Goal: Task Accomplishment & Management: Complete application form

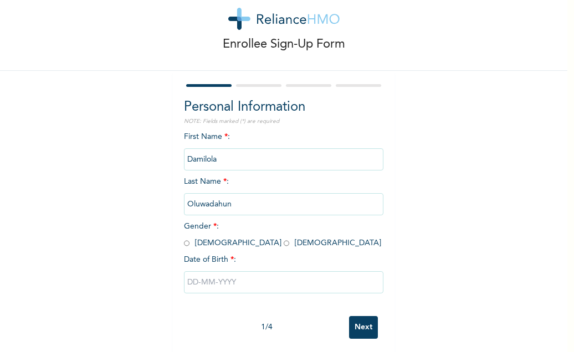
scroll to position [39, 0]
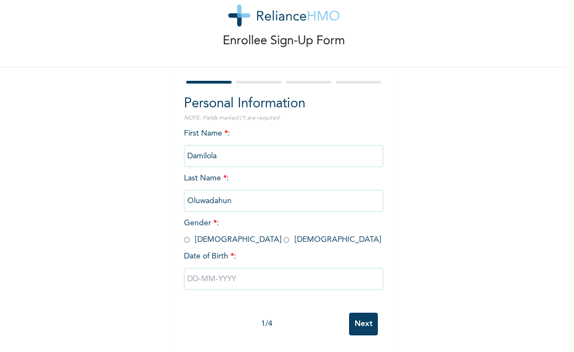
click at [284, 235] on input "radio" at bounding box center [287, 240] width 6 height 11
radio input "true"
click at [248, 268] on input "text" at bounding box center [283, 279] width 199 height 22
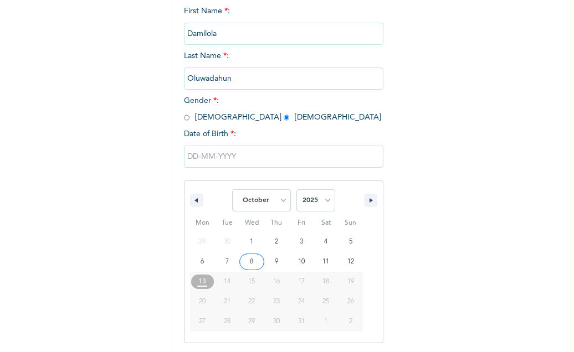
scroll to position [152, 0]
click at [277, 203] on select "January February March April May June July August September October November De…" at bounding box center [261, 200] width 59 height 22
select select "1"
click at [232, 190] on select "January February March April May June July August September October November De…" at bounding box center [261, 200] width 59 height 22
drag, startPoint x: 226, startPoint y: 262, endPoint x: 267, endPoint y: 226, distance: 55.0
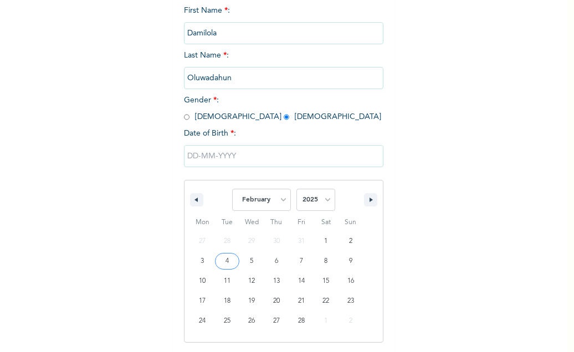
type input "[DATE]"
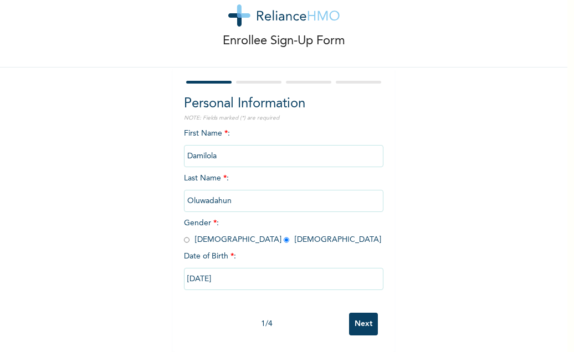
click at [239, 268] on input "[DATE]" at bounding box center [283, 279] width 199 height 22
select select "1"
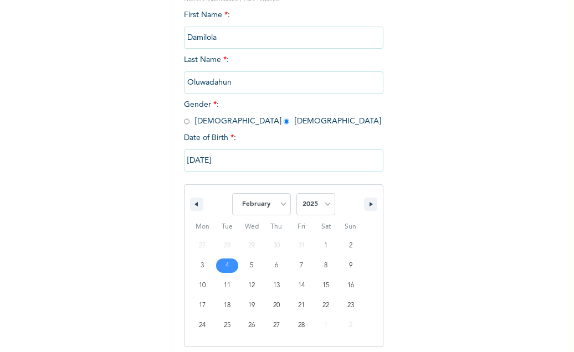
scroll to position [152, 0]
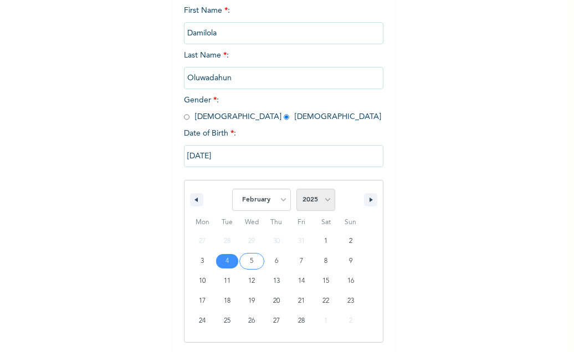
click at [318, 199] on select "2025 2024 2023 2022 2021 2020 2019 2018 2017 2016 2015 2014 2013 2012 2011 2010…" at bounding box center [315, 200] width 39 height 22
select select "1994"
click at [296, 190] on select "2025 2024 2023 2022 2021 2020 2019 2018 2017 2016 2015 2014 2013 2012 2011 2010…" at bounding box center [315, 200] width 39 height 22
type input "[DATE]"
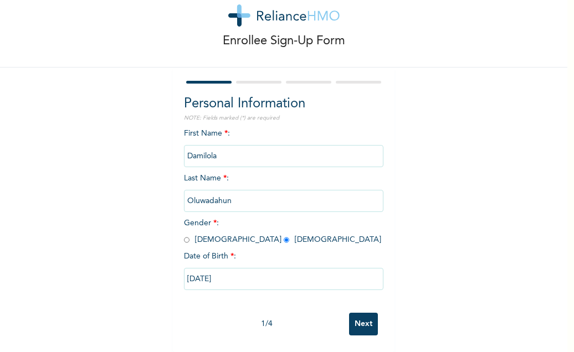
scroll to position [39, 0]
drag, startPoint x: 352, startPoint y: 316, endPoint x: 361, endPoint y: 309, distance: 11.4
click at [351, 317] on input "Next" at bounding box center [363, 324] width 29 height 23
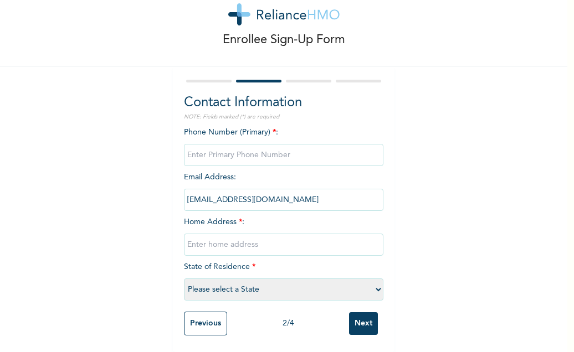
click at [274, 234] on input "text" at bounding box center [283, 245] width 199 height 22
type input "Road C5, [GEOGRAPHIC_DATA], [GEOGRAPHIC_DATA], Ondo State."
select select "29"
click at [251, 144] on input "phone" at bounding box center [283, 155] width 199 height 22
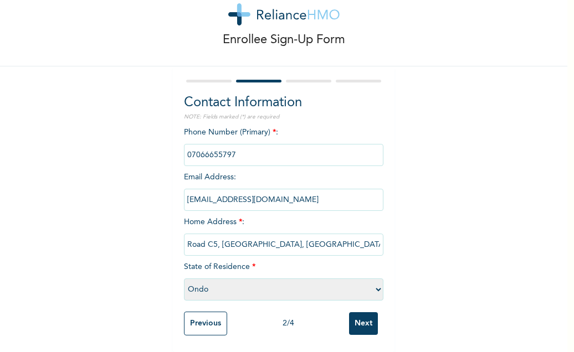
scroll to position [40, 0]
type input "07066655797"
click at [365, 312] on input "Next" at bounding box center [363, 323] width 29 height 23
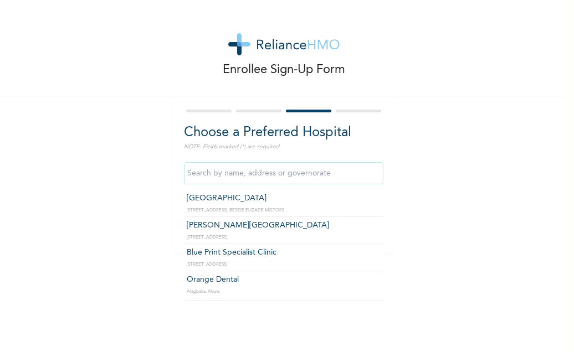
click at [246, 173] on input "text" at bounding box center [283, 173] width 199 height 22
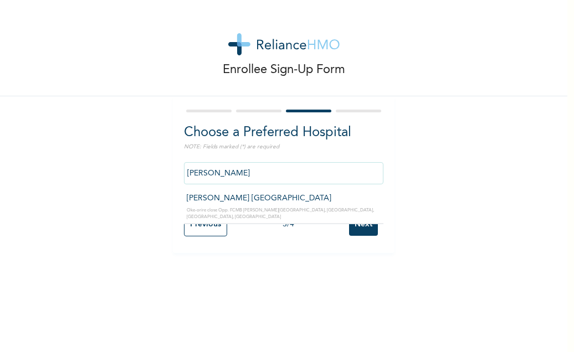
type input "[PERSON_NAME] [GEOGRAPHIC_DATA]"
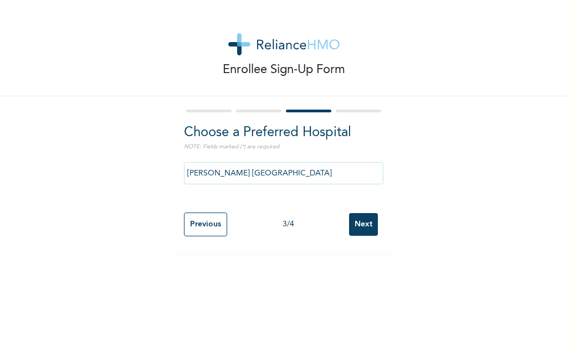
click at [364, 228] on input "Next" at bounding box center [363, 224] width 29 height 23
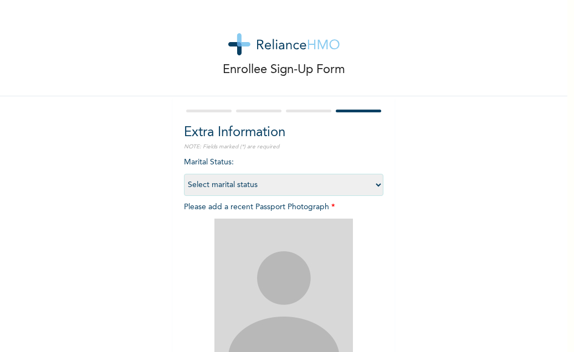
scroll to position [55, 0]
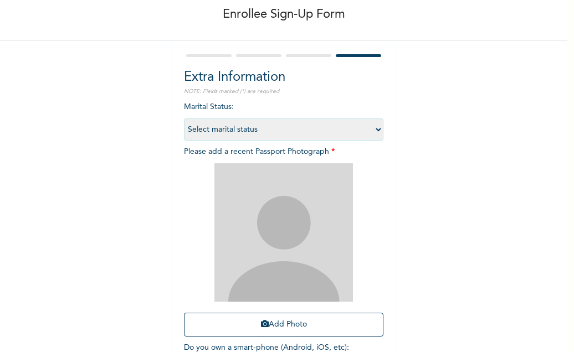
click at [363, 125] on select "Select marital status [DEMOGRAPHIC_DATA] Married [DEMOGRAPHIC_DATA] Widow/[DEMO…" at bounding box center [283, 130] width 199 height 22
select select "1"
click at [184, 119] on select "Select marital status [DEMOGRAPHIC_DATA] Married [DEMOGRAPHIC_DATA] Widow/[DEMO…" at bounding box center [283, 130] width 199 height 22
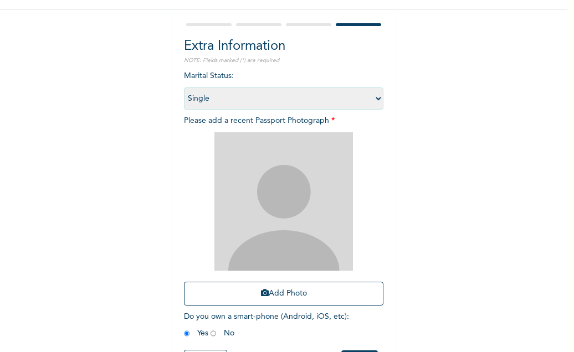
scroll to position [134, 0]
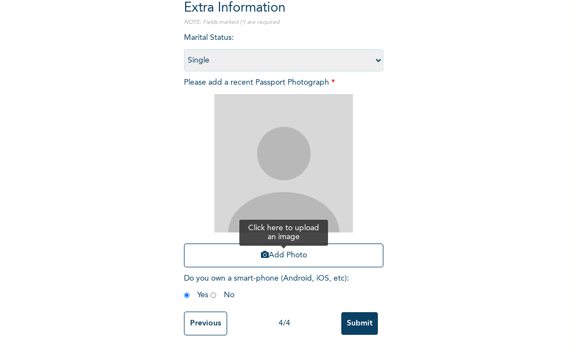
click at [308, 246] on button "Add Photo" at bounding box center [283, 256] width 199 height 24
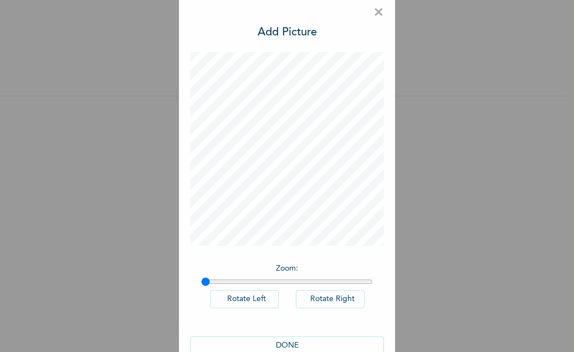
scroll to position [0, 0]
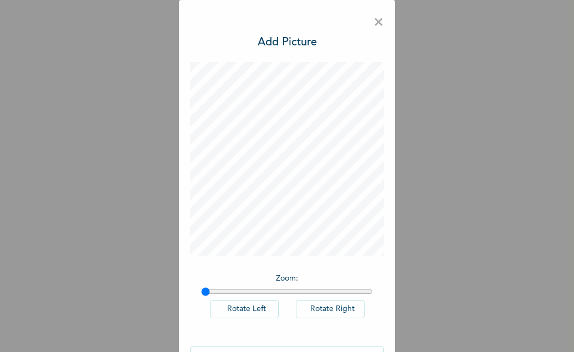
click at [291, 40] on h3 "Add Picture" at bounding box center [287, 42] width 59 height 17
click at [376, 15] on span "×" at bounding box center [378, 22] width 11 height 23
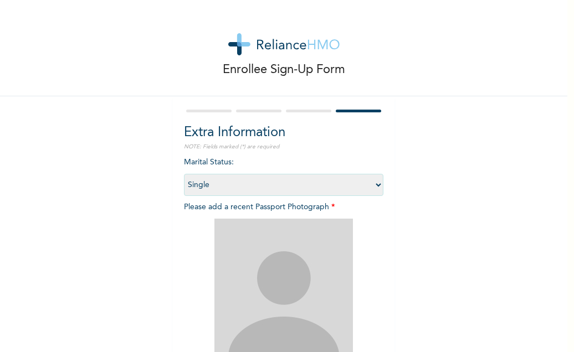
scroll to position [111, 0]
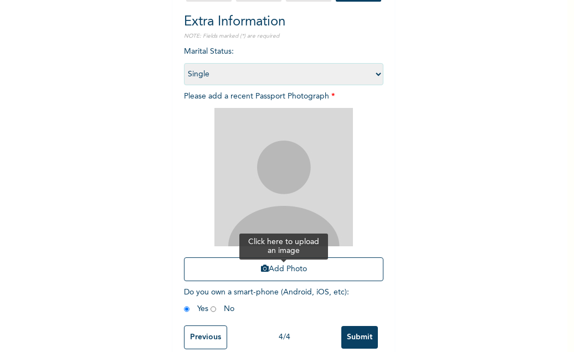
click at [282, 271] on button "Add Photo" at bounding box center [283, 270] width 199 height 24
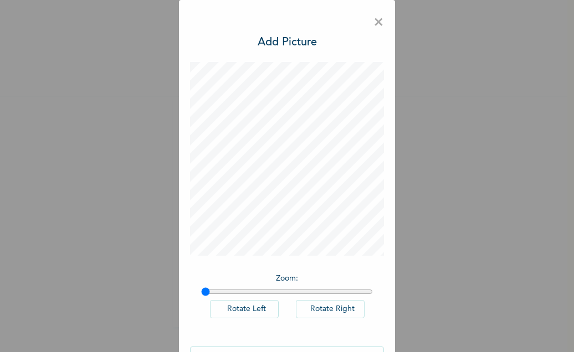
scroll to position [34, 0]
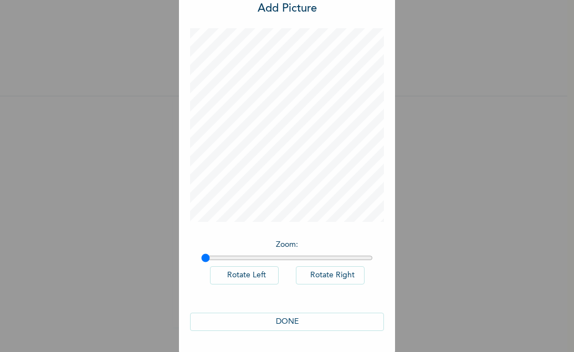
click at [303, 322] on button "DONE" at bounding box center [287, 322] width 194 height 18
click at [301, 318] on button "DONE" at bounding box center [287, 322] width 194 height 18
click at [336, 317] on button "DONE" at bounding box center [287, 322] width 194 height 18
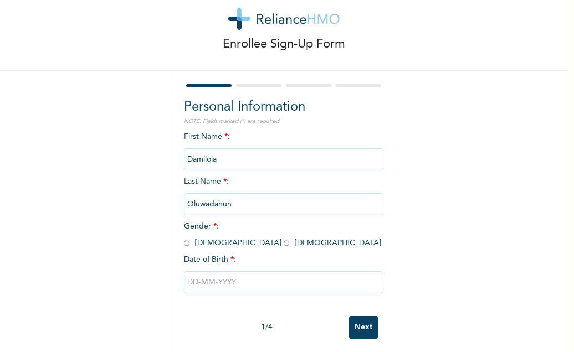
scroll to position [39, 0]
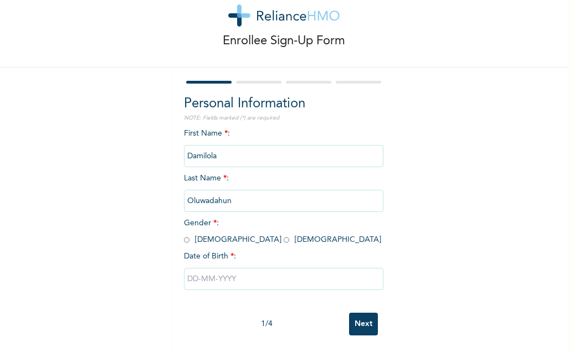
click at [284, 235] on input "radio" at bounding box center [287, 240] width 6 height 11
radio input "true"
click at [227, 268] on input "text" at bounding box center [283, 279] width 199 height 22
select select "9"
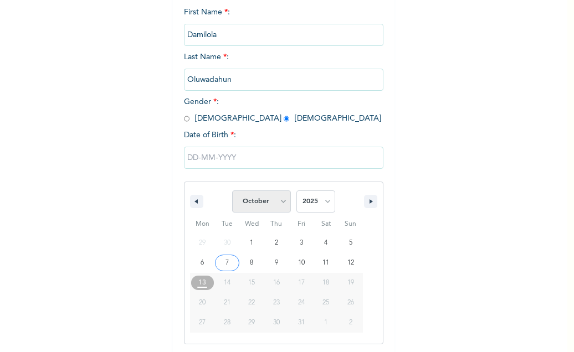
scroll to position [152, 0]
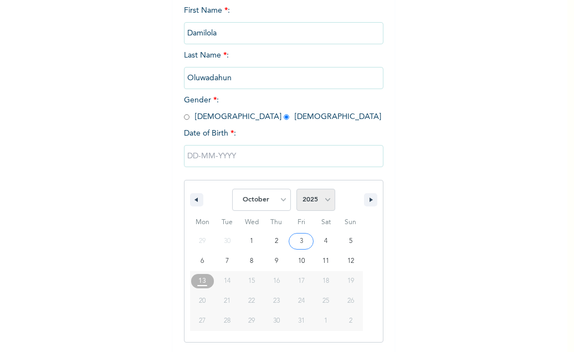
click at [321, 205] on select "2025 2024 2023 2022 2021 2020 2019 2018 2017 2016 2015 2014 2013 2012 2011 2010…" at bounding box center [315, 200] width 39 height 22
select select "1994"
click at [296, 190] on select "2025 2024 2023 2022 2021 2020 2019 2018 2017 2016 2015 2014 2013 2012 2011 2010…" at bounding box center [315, 200] width 39 height 22
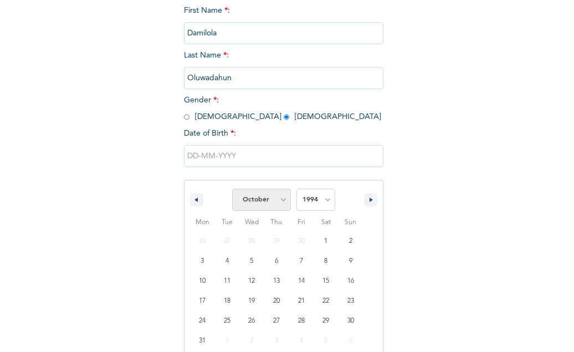
click at [278, 202] on select "January February March April May June July August September October November De…" at bounding box center [261, 200] width 59 height 22
select select "1"
click at [232, 190] on select "January February March April May June July August September October November De…" at bounding box center [261, 200] width 59 height 22
type input "[DATE]"
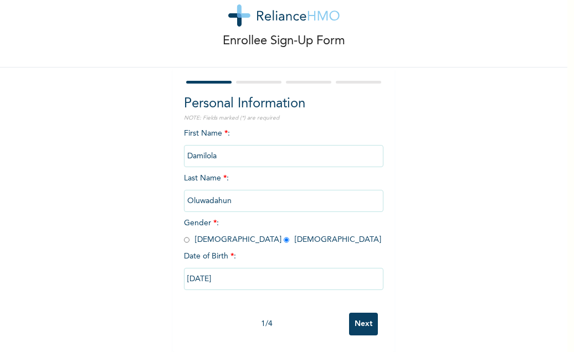
scroll to position [39, 0]
click at [360, 313] on input "Next" at bounding box center [363, 324] width 29 height 23
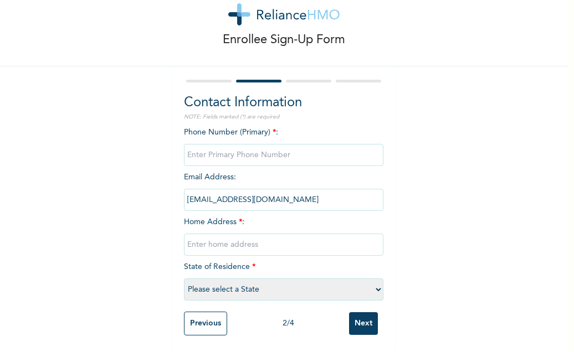
click at [245, 146] on input "phone" at bounding box center [283, 155] width 199 height 22
type input "07066655797"
click at [269, 240] on input "text" at bounding box center [283, 245] width 199 height 22
type input "Road C5, [GEOGRAPHIC_DATA], [GEOGRAPHIC_DATA], Ondo State."
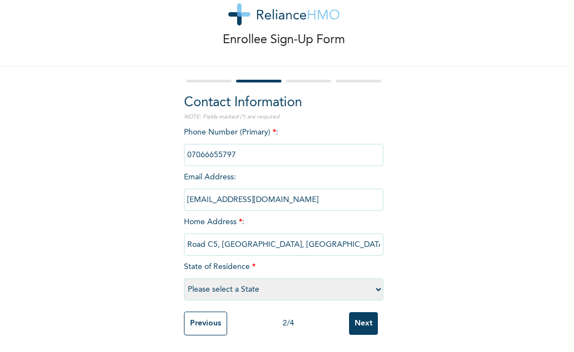
select select "29"
click at [356, 317] on input "Next" at bounding box center [363, 323] width 29 height 23
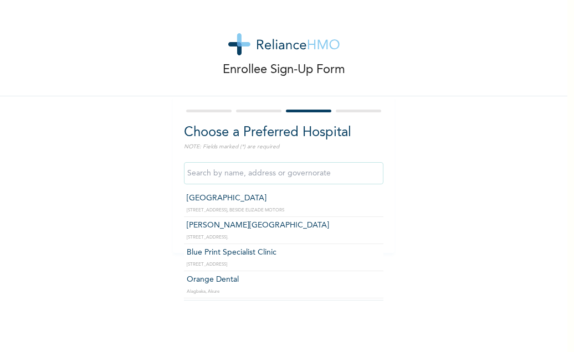
click at [281, 173] on input "text" at bounding box center [283, 173] width 199 height 22
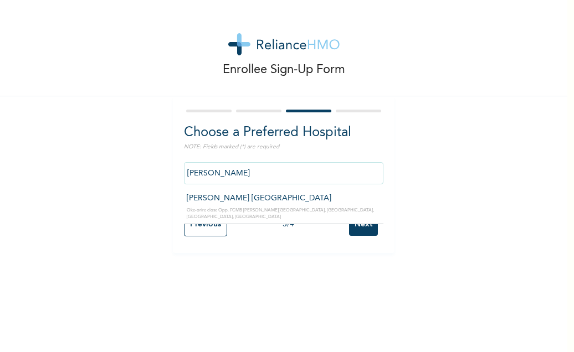
type input "[PERSON_NAME] [GEOGRAPHIC_DATA]"
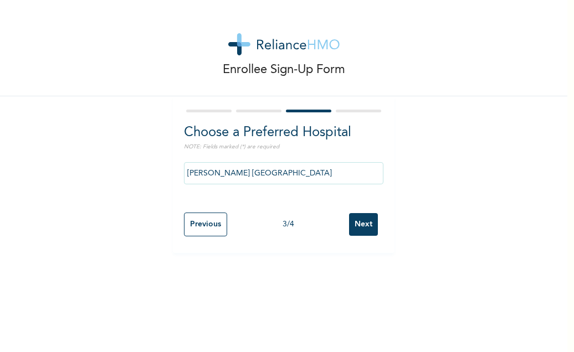
click at [352, 220] on input "Next" at bounding box center [363, 224] width 29 height 23
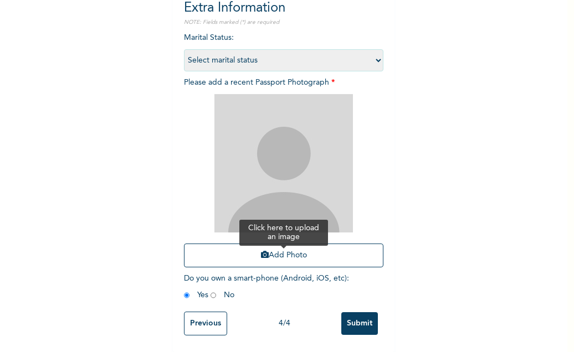
scroll to position [134, 0]
click at [291, 244] on button "Add Photo" at bounding box center [283, 256] width 199 height 24
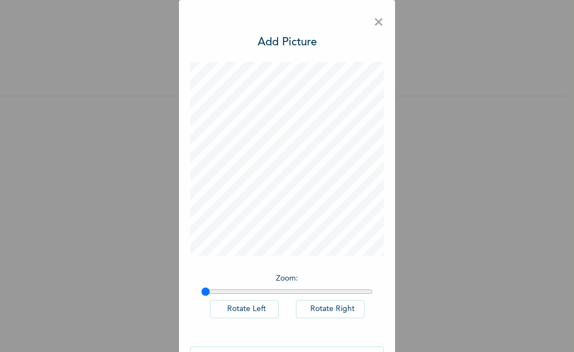
scroll to position [34, 0]
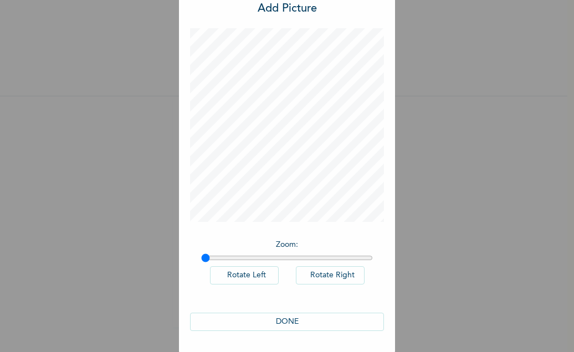
click at [260, 273] on button "Rotate Left" at bounding box center [244, 275] width 69 height 18
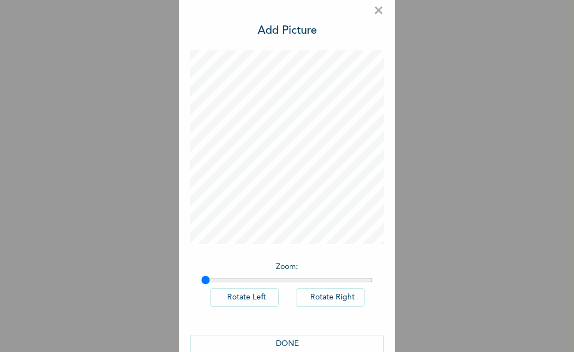
scroll to position [0, 0]
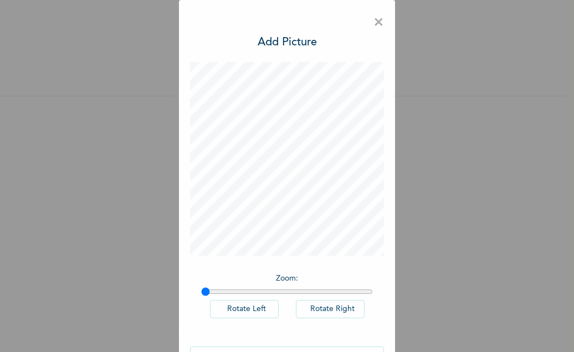
click at [375, 29] on span "×" at bounding box center [378, 22] width 11 height 23
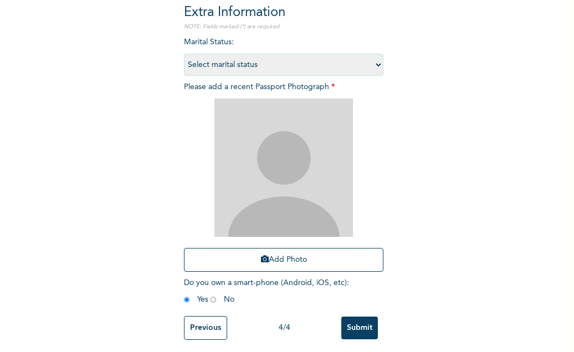
scroll to position [134, 0]
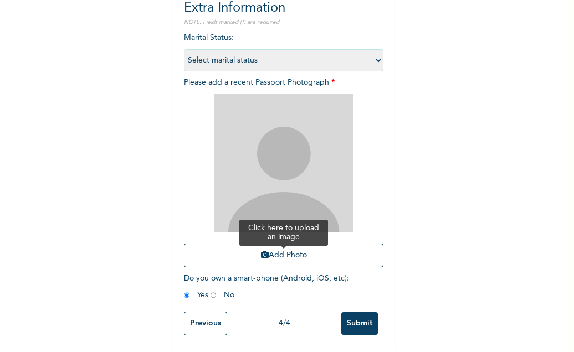
click at [285, 249] on button "Add Photo" at bounding box center [283, 256] width 199 height 24
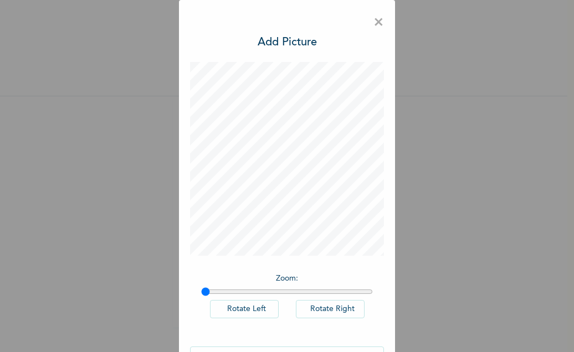
click at [317, 310] on button "Rotate Right" at bounding box center [330, 309] width 69 height 18
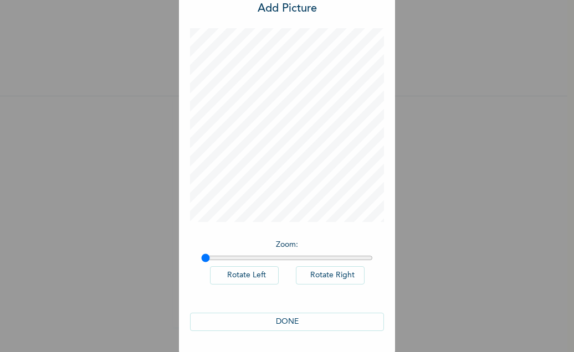
click at [303, 321] on button "DONE" at bounding box center [287, 322] width 194 height 18
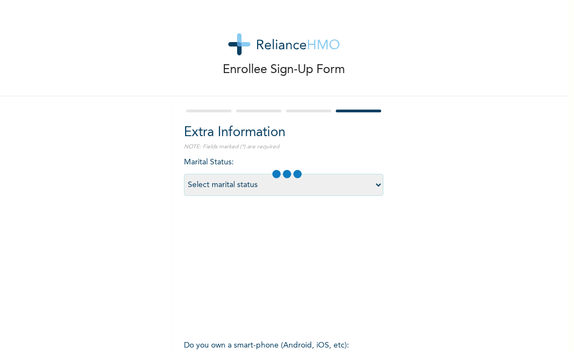
click at [344, 183] on select "Select marital status [DEMOGRAPHIC_DATA] Married [DEMOGRAPHIC_DATA] Widow/[DEMO…" at bounding box center [283, 185] width 199 height 22
select select "1"
click at [184, 174] on select "Select marital status [DEMOGRAPHIC_DATA] Married [DEMOGRAPHIC_DATA] Widow/[DEMO…" at bounding box center [283, 185] width 199 height 22
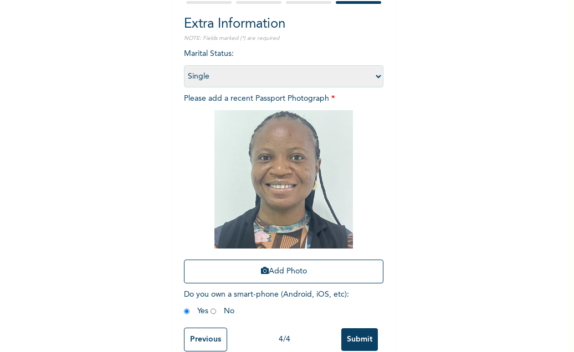
scroll to position [134, 0]
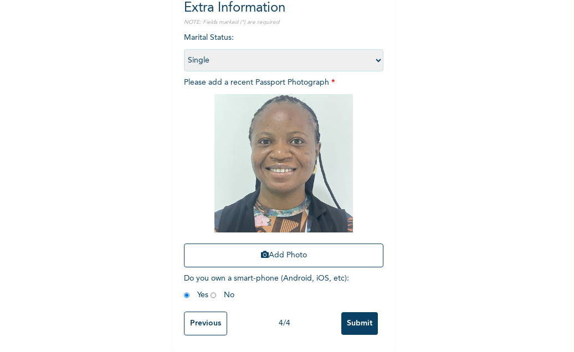
click at [352, 314] on input "Submit" at bounding box center [359, 323] width 37 height 23
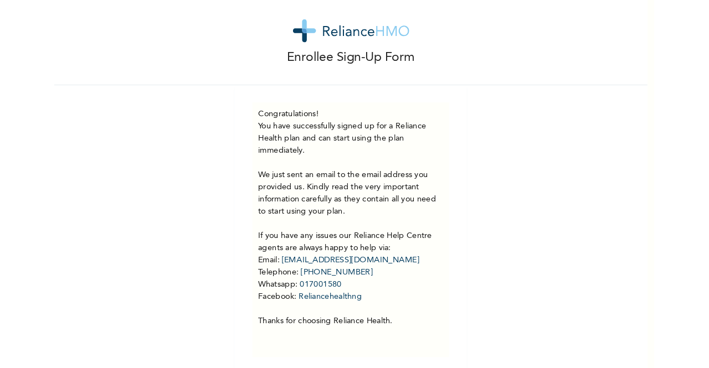
scroll to position [29, 0]
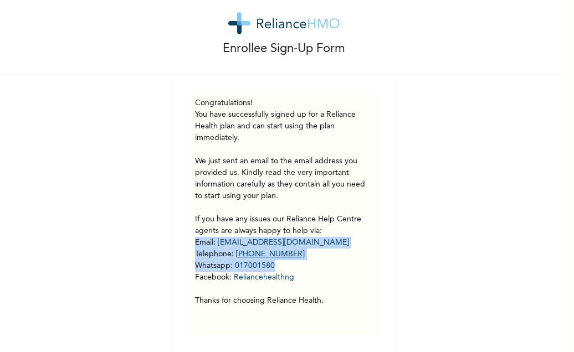
drag, startPoint x: 188, startPoint y: 235, endPoint x: 274, endPoint y: 249, distance: 86.3
click at [287, 260] on div "Congratulations! You have successfully signed up for a Reliance Health plan and…" at bounding box center [283, 214] width 188 height 244
copy p "Email : hellonigeria@getreliancehealth.com Telephone : 0700-7354-2623 Whatsapp …"
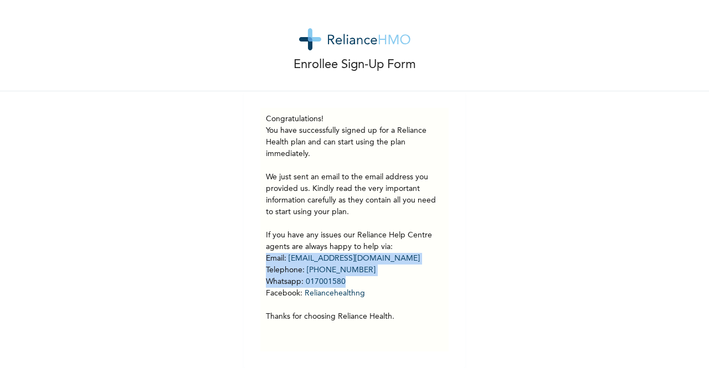
scroll to position [13, 0]
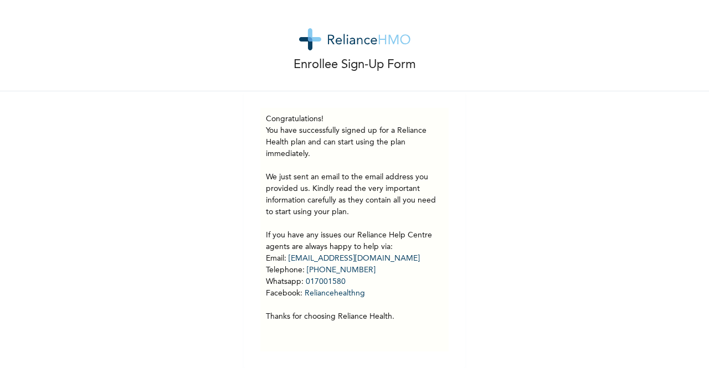
click at [518, 113] on div "Enrollee Sign-Up Form Congratulations! You have successfully signed up for a Re…" at bounding box center [354, 181] width 709 height 373
